Goal: Navigation & Orientation: Go to known website

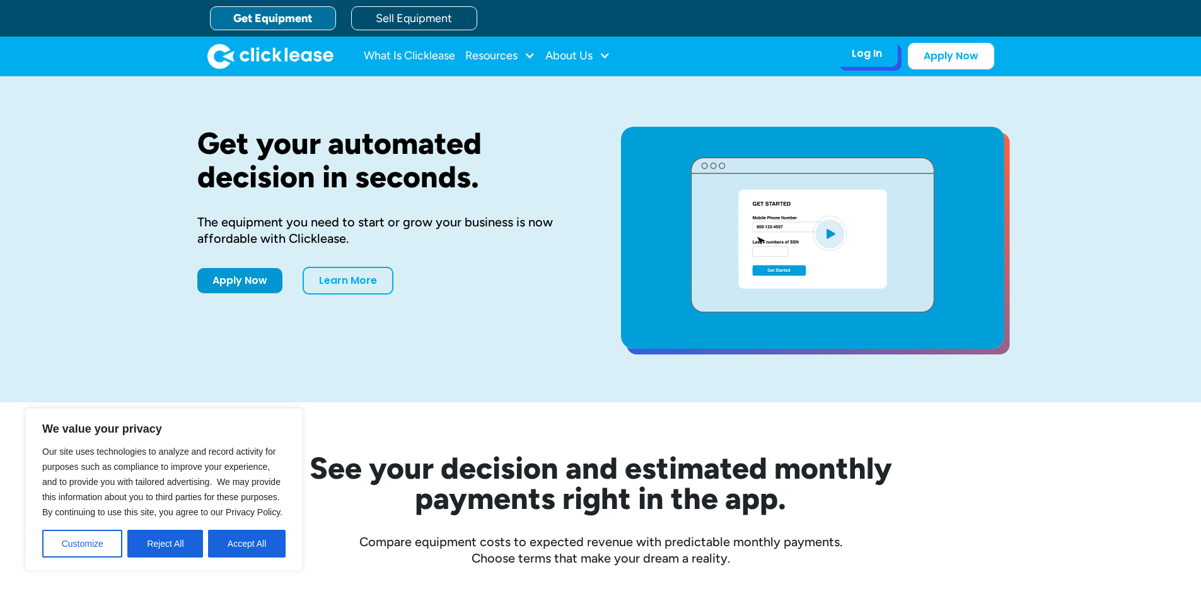
click at [861, 52] on div "Log In" at bounding box center [867, 53] width 30 height 13
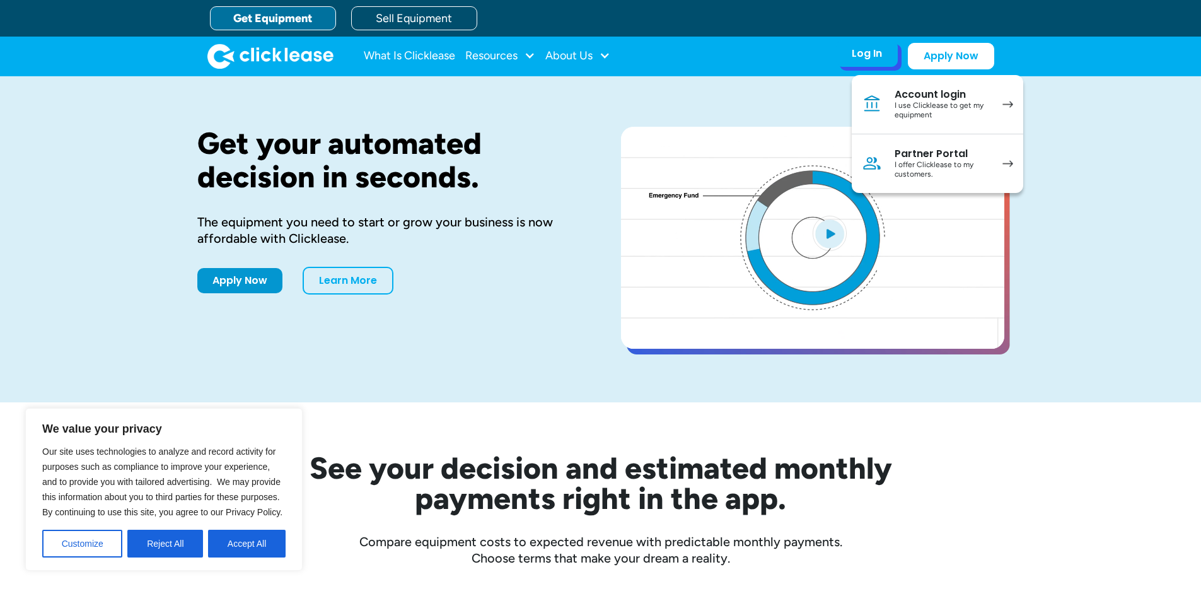
click at [949, 166] on div "I offer Clicklease to my customers." at bounding box center [942, 170] width 95 height 20
